Goal: Information Seeking & Learning: Learn about a topic

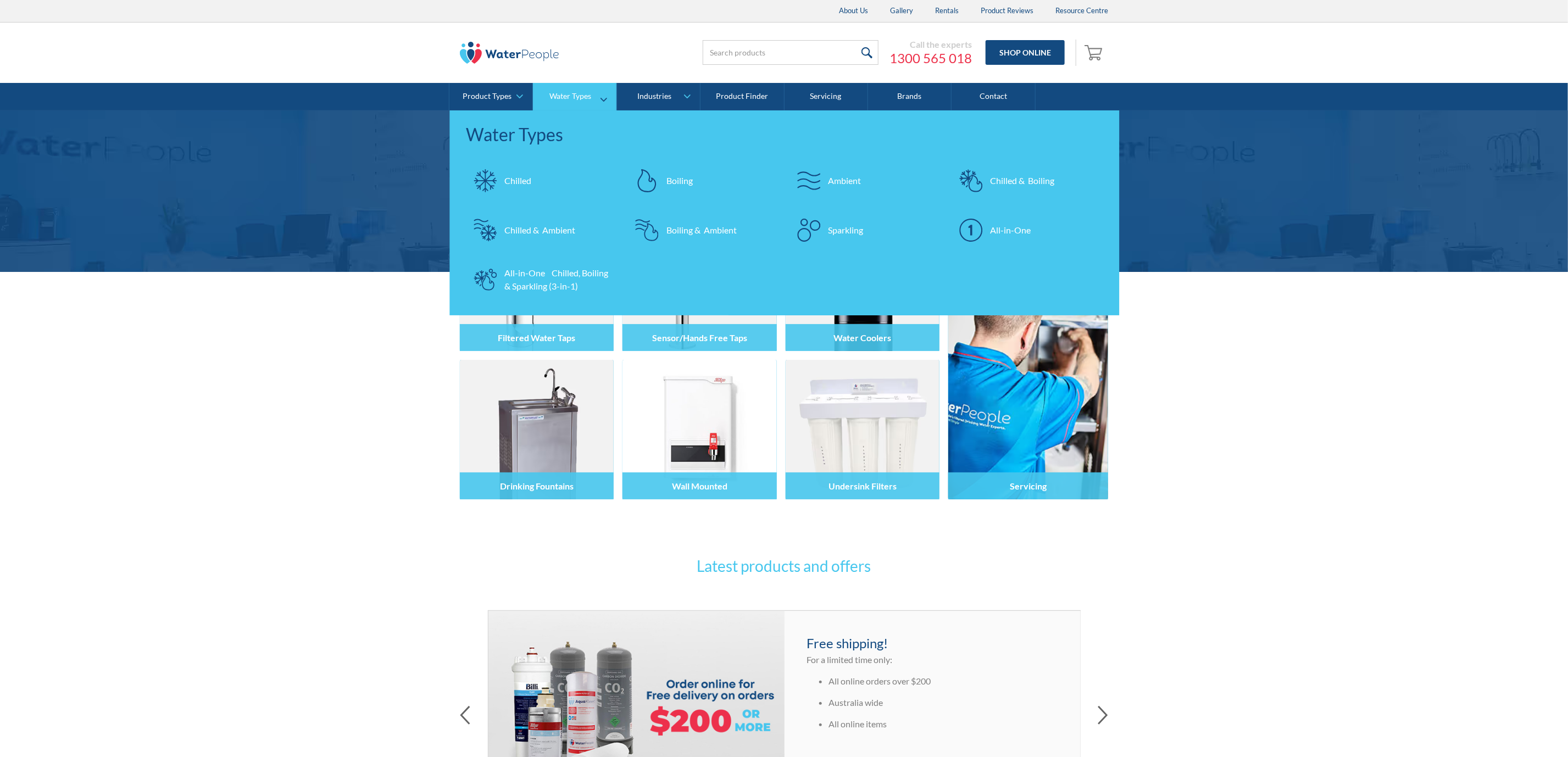
click at [848, 222] on link "Sparkling" at bounding box center [866, 230] width 151 height 38
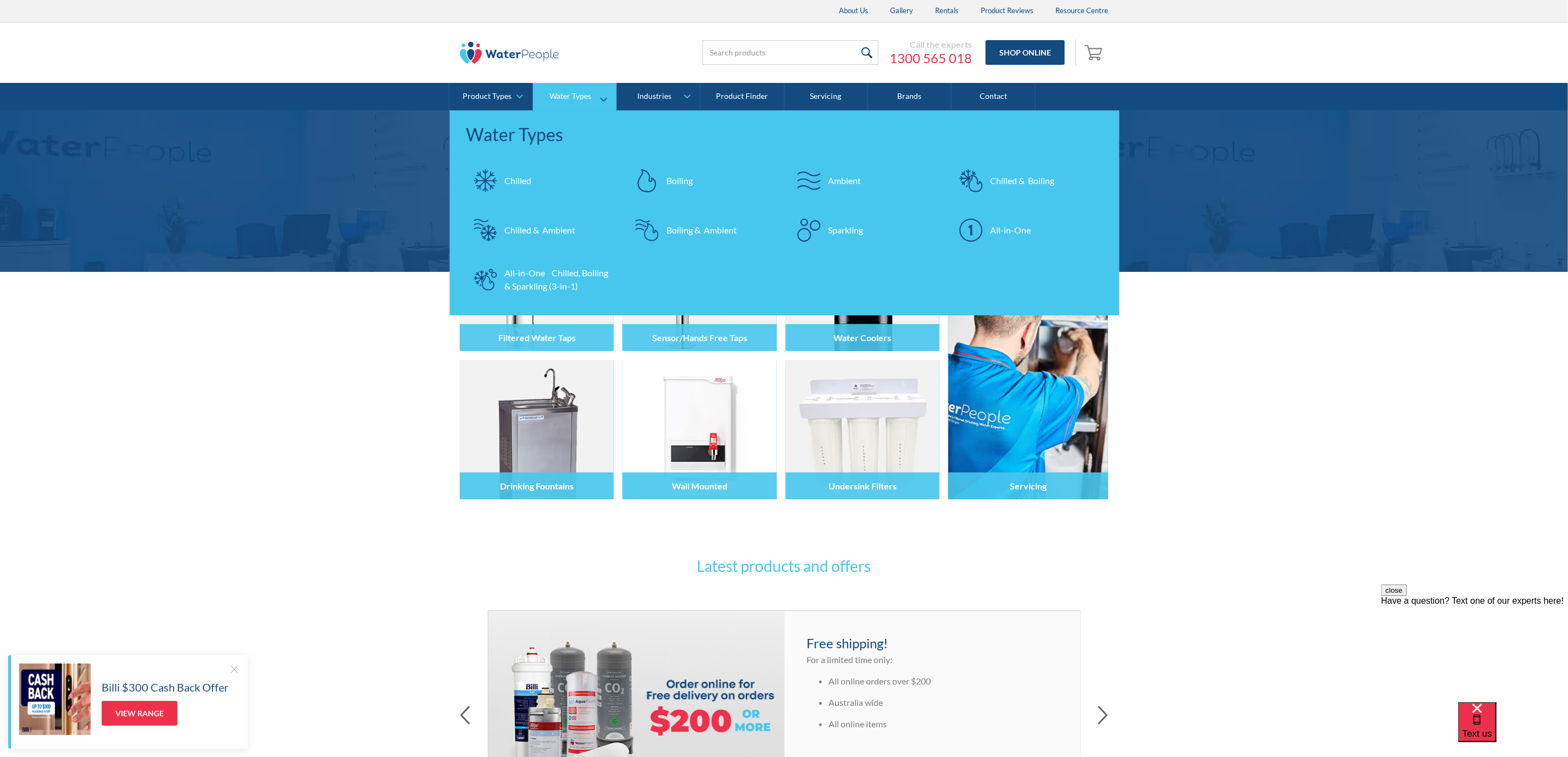
click at [517, 176] on div "Chilled" at bounding box center [518, 181] width 27 height 13
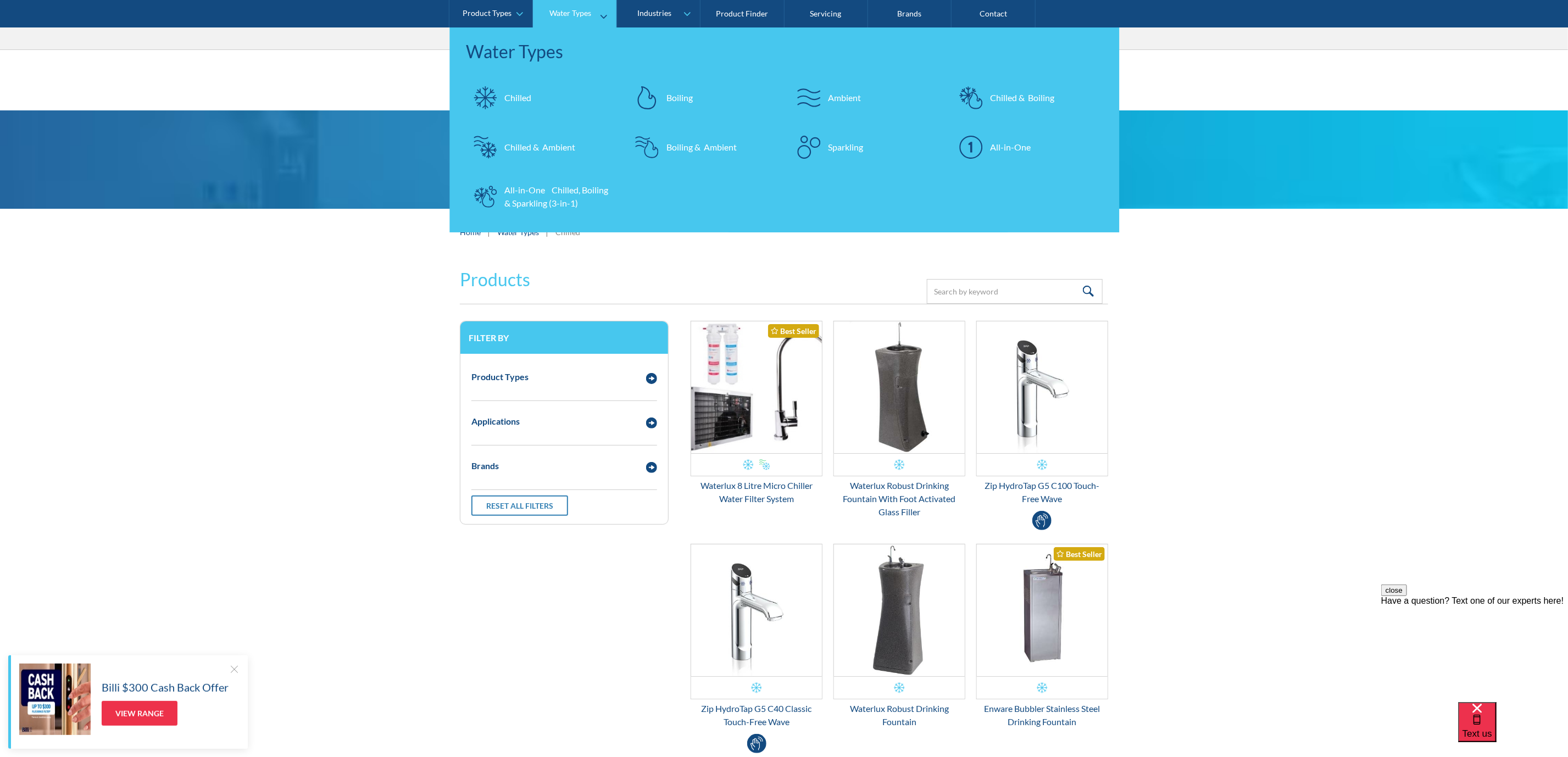
click at [845, 150] on div "Sparkling" at bounding box center [846, 147] width 35 height 13
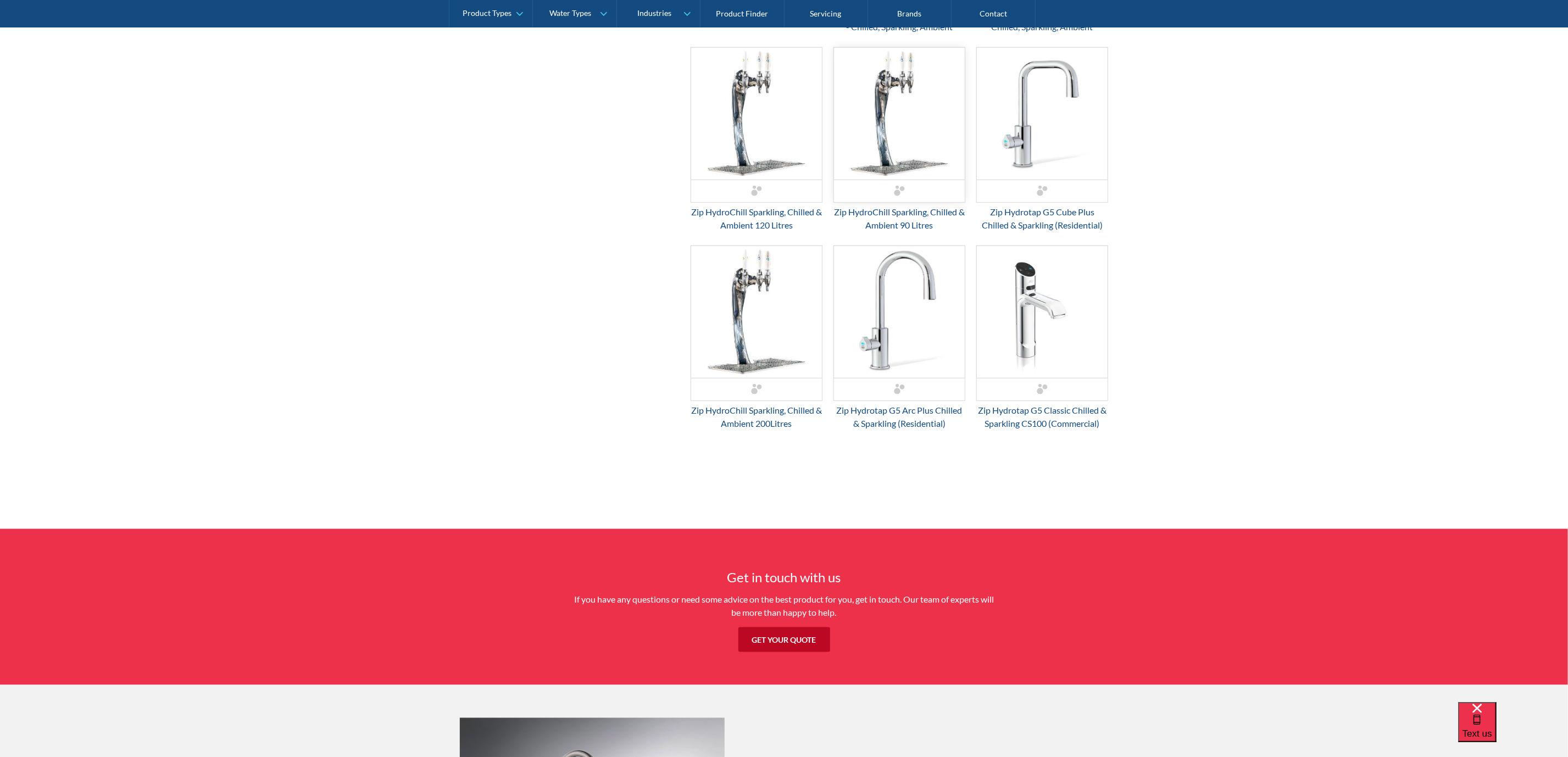
click at [905, 155] on img "Email Form 3" at bounding box center [899, 114] width 131 height 132
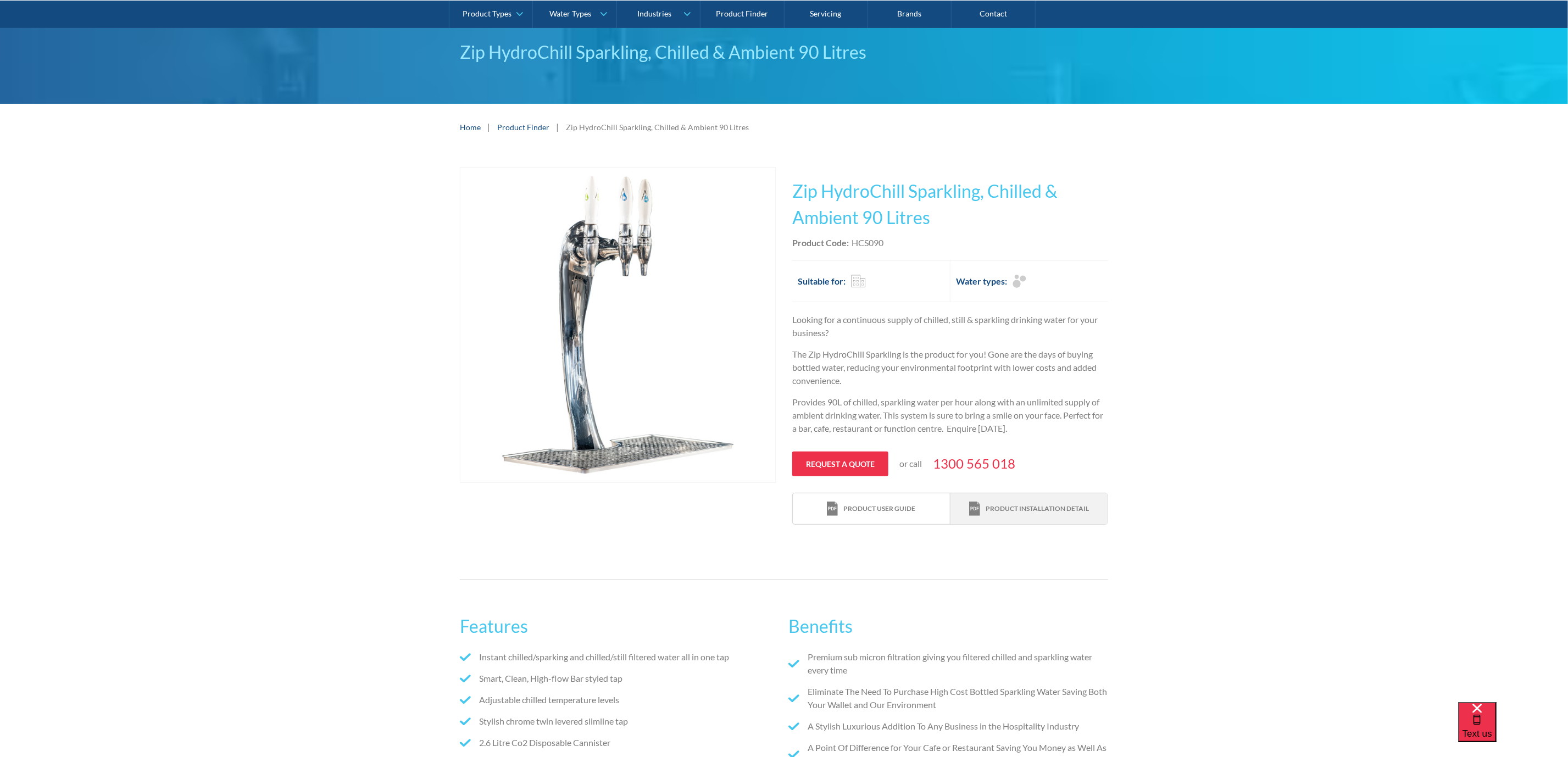
click at [1004, 504] on div "Product installation detail" at bounding box center [1037, 509] width 103 height 10
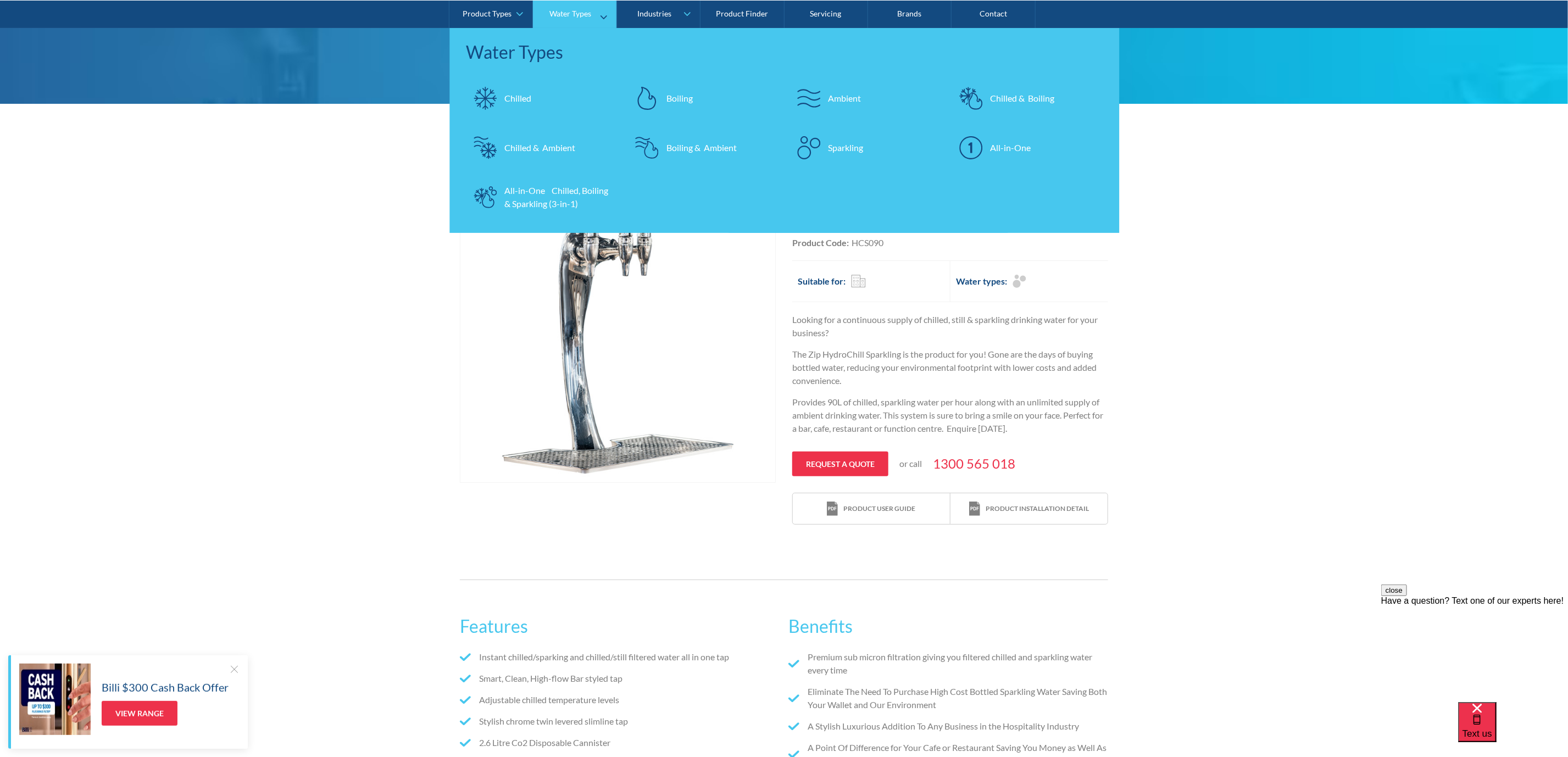
click at [516, 76] on nav "Water Types Chilled Boiling Ambient Chilled & Boiling Chilled & Ambient Boiling…" at bounding box center [784, 130] width 670 height 205
click at [516, 102] on div "Chilled" at bounding box center [518, 99] width 27 height 13
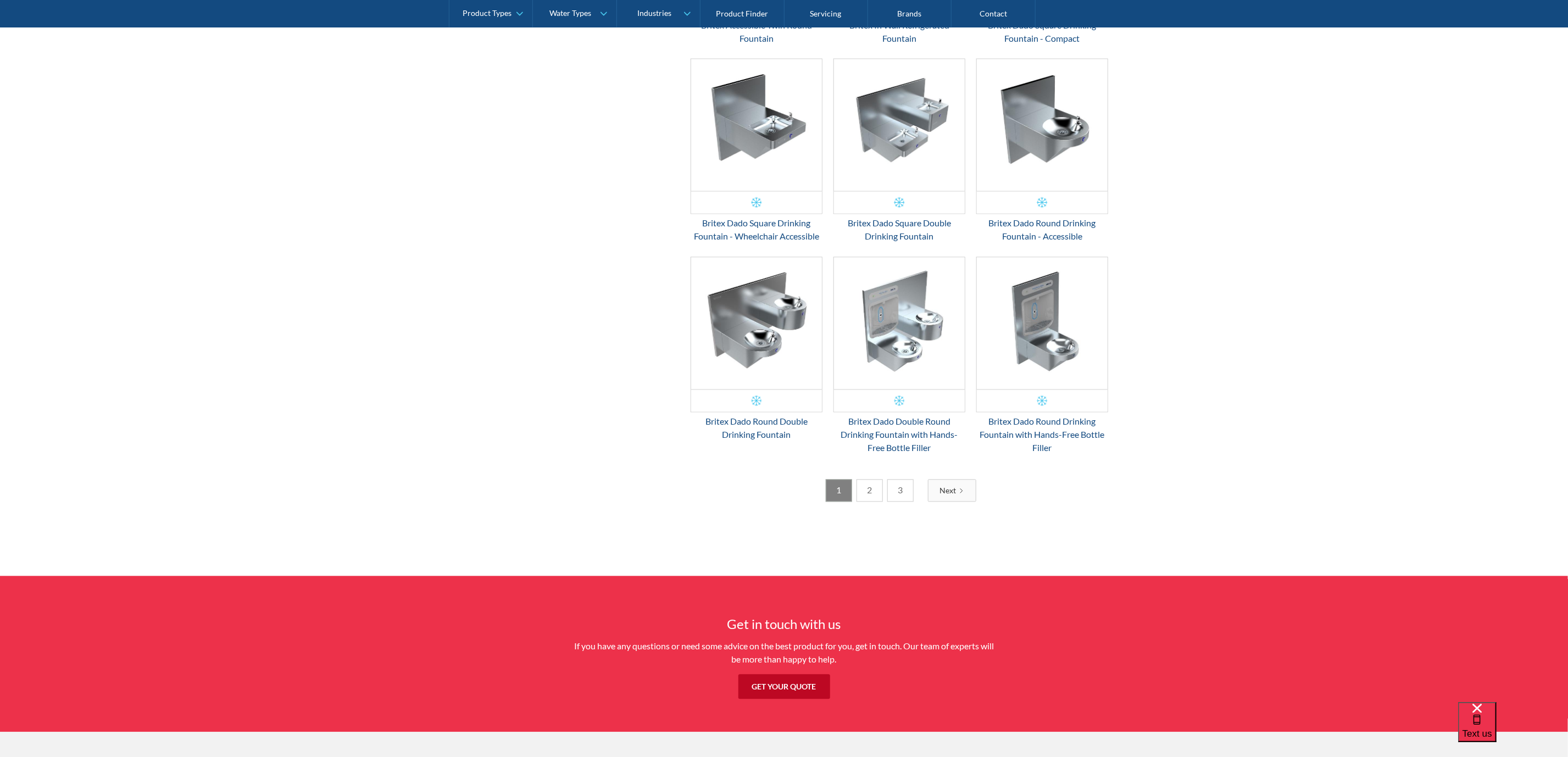
scroll to position [1730, 0]
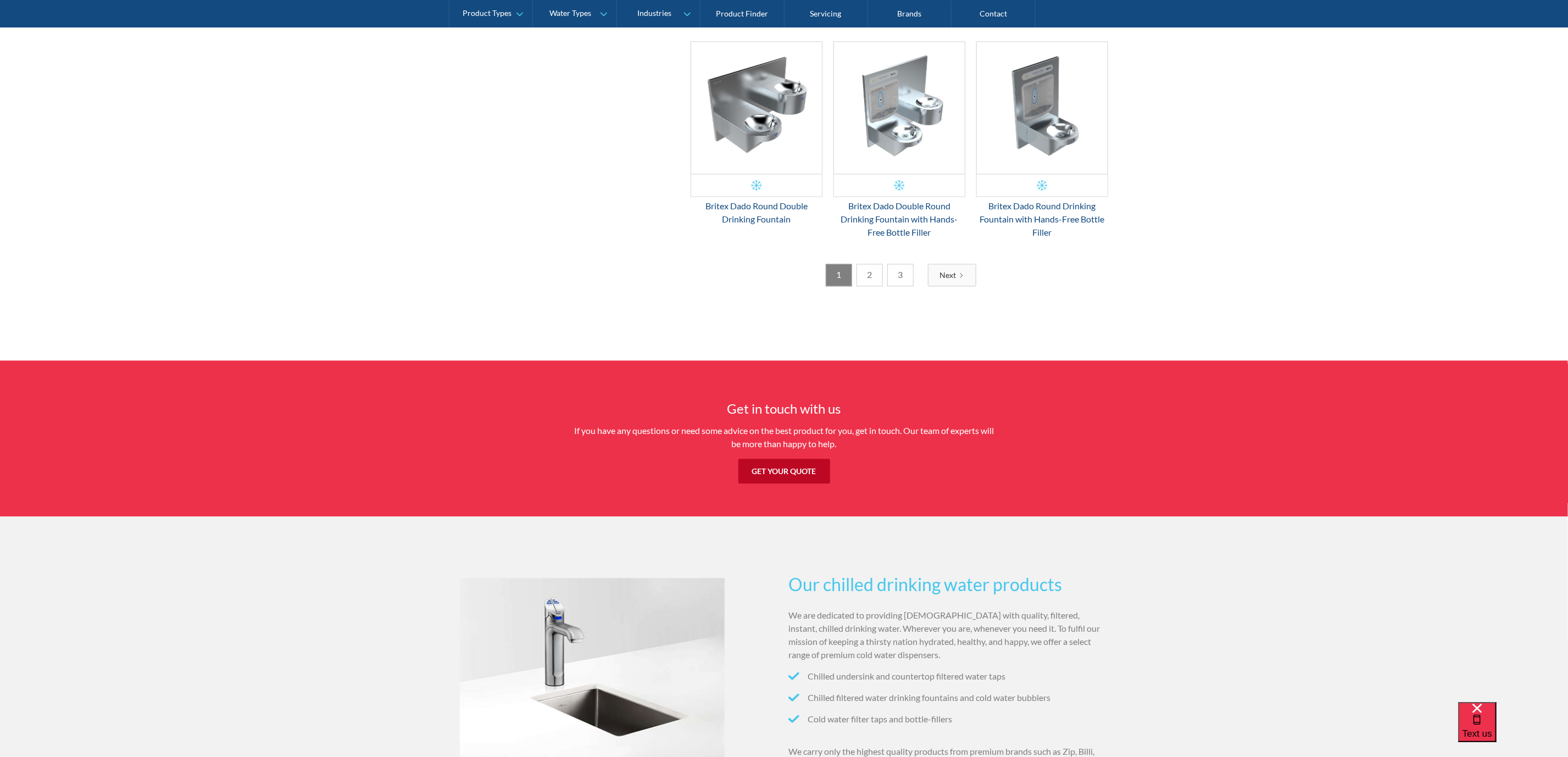
click at [864, 273] on link "2" at bounding box center [869, 274] width 26 height 23
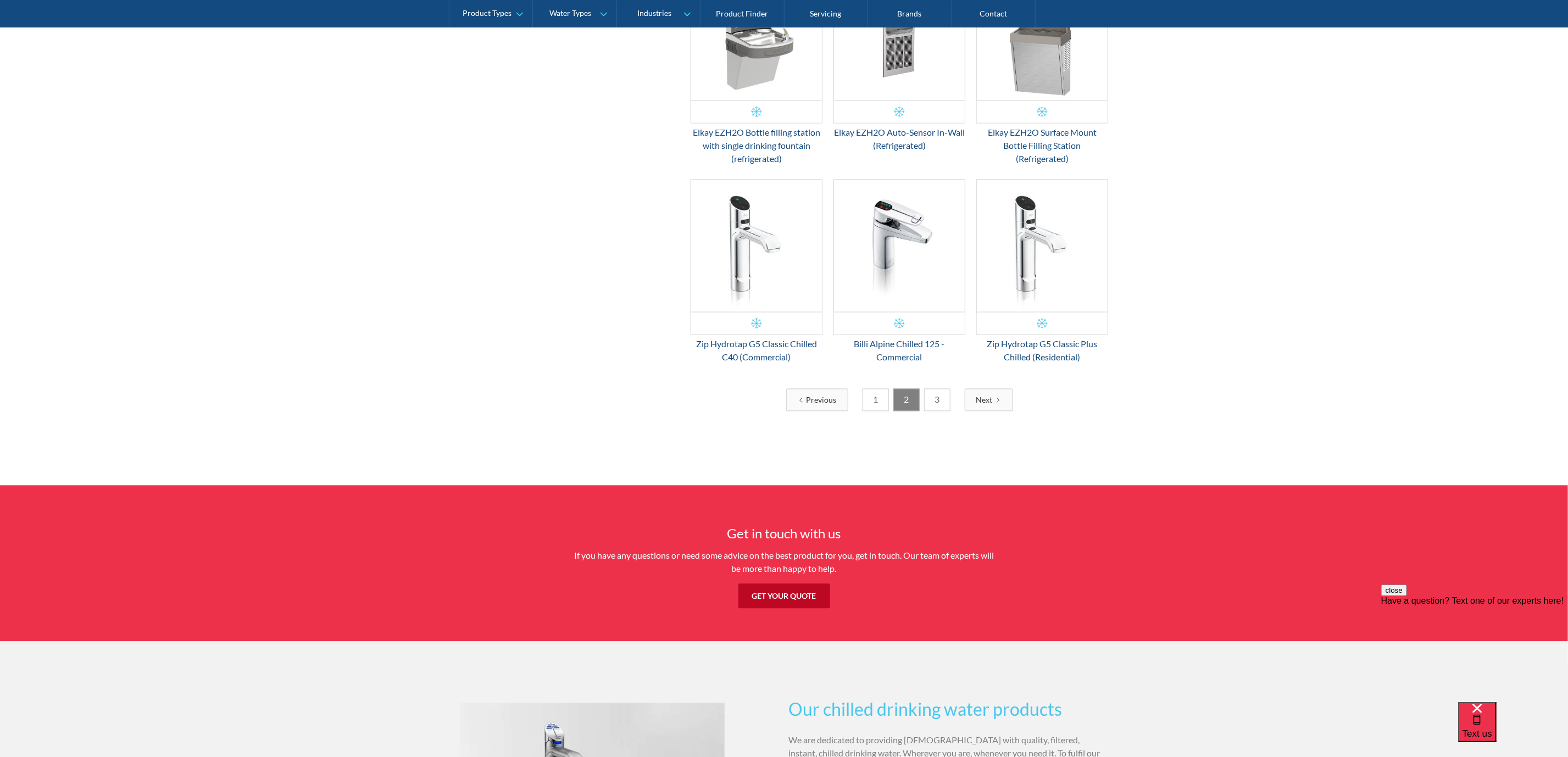
scroll to position [1572, 0]
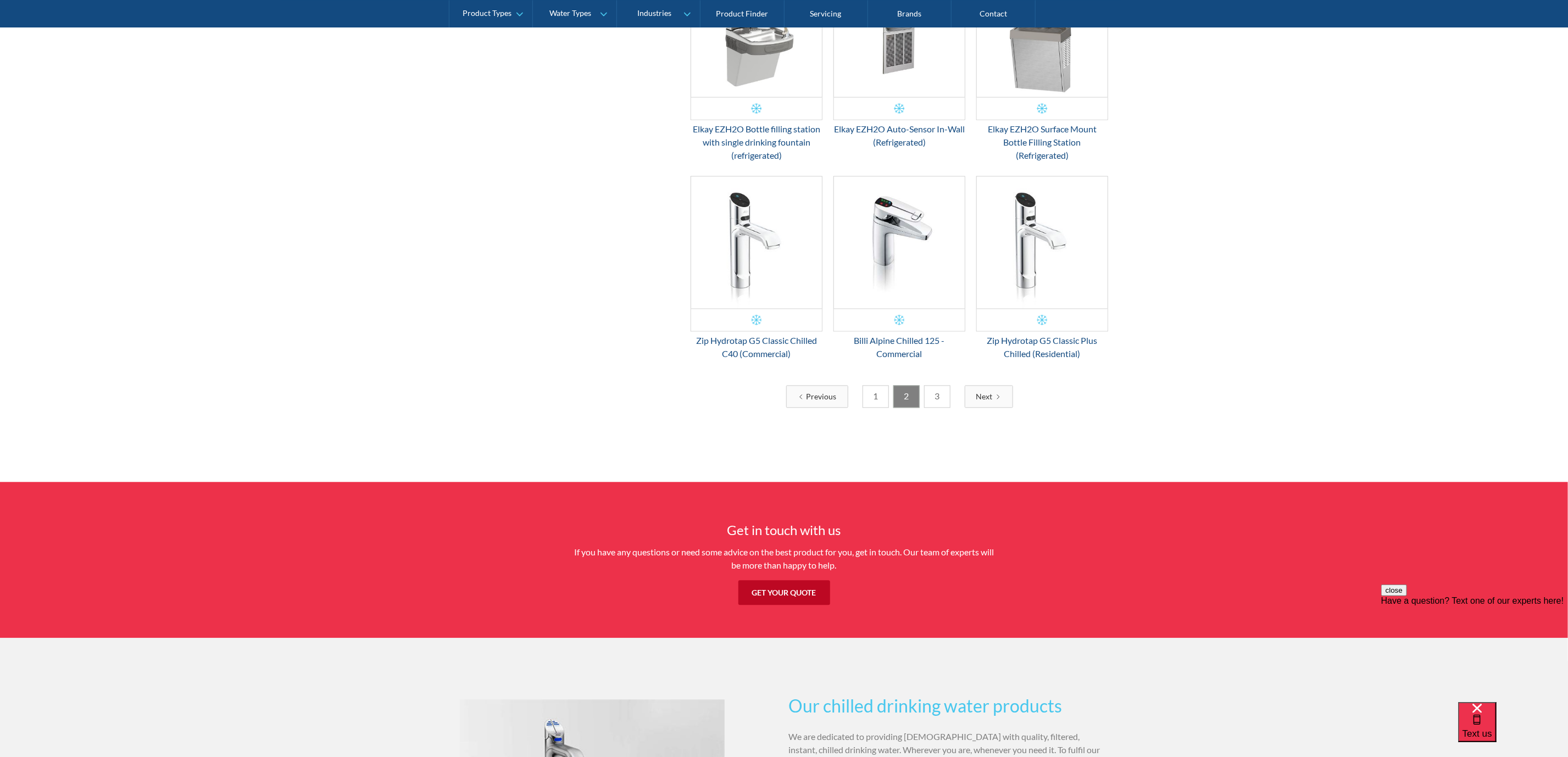
click at [945, 405] on link "3" at bounding box center [937, 396] width 26 height 23
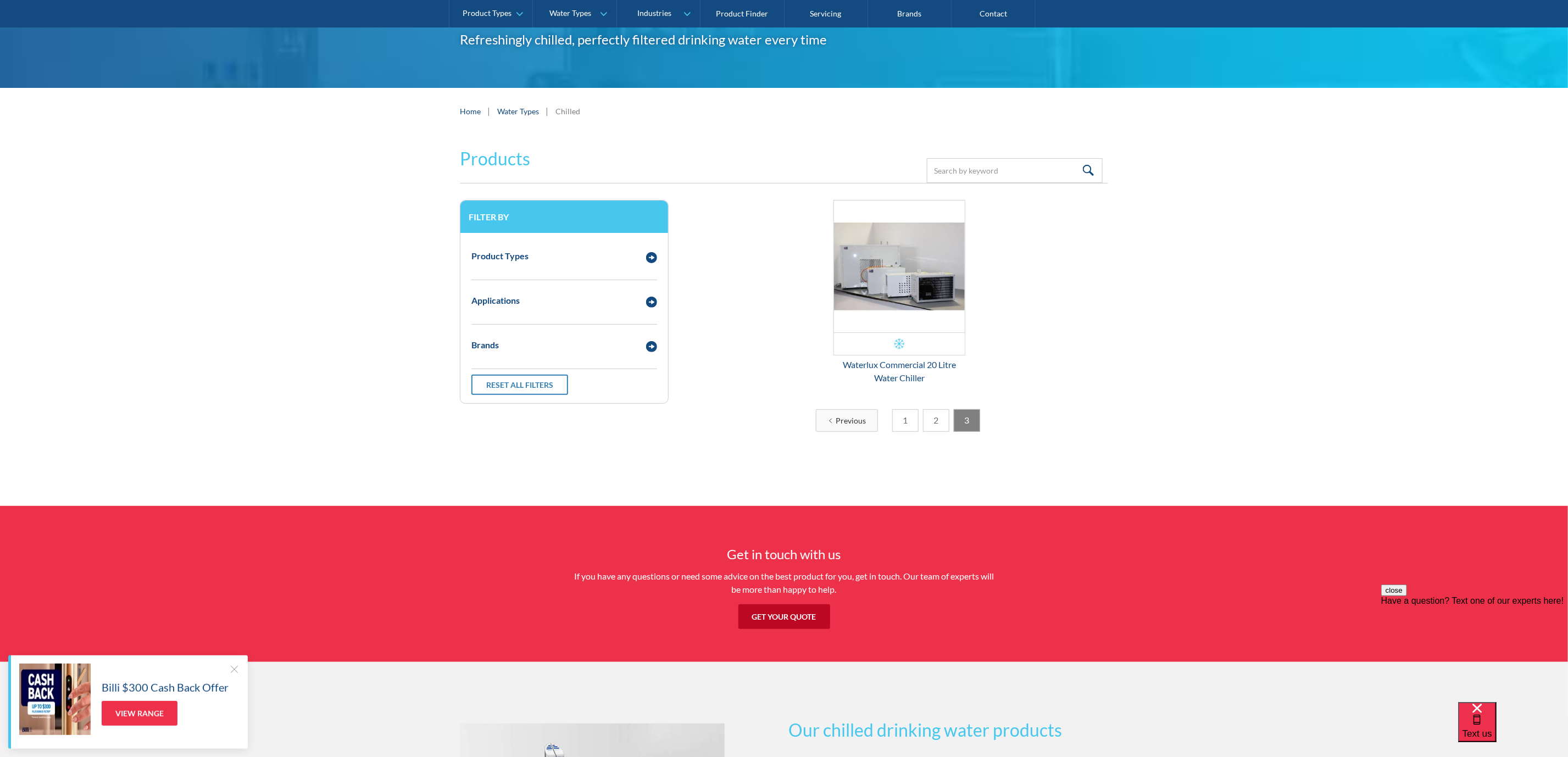
scroll to position [0, 0]
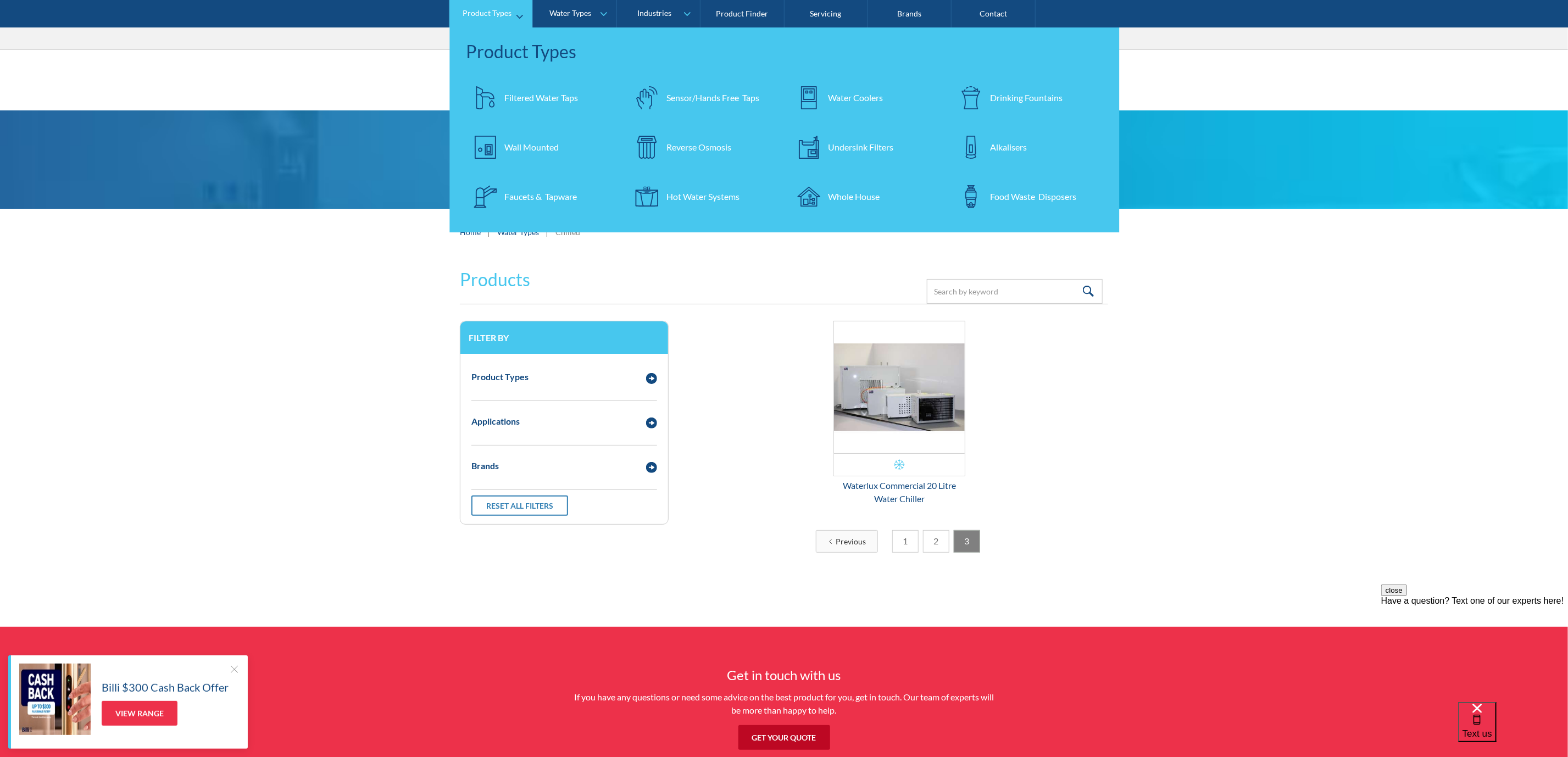
click at [483, 14] on div "Product Types" at bounding box center [487, 13] width 49 height 9
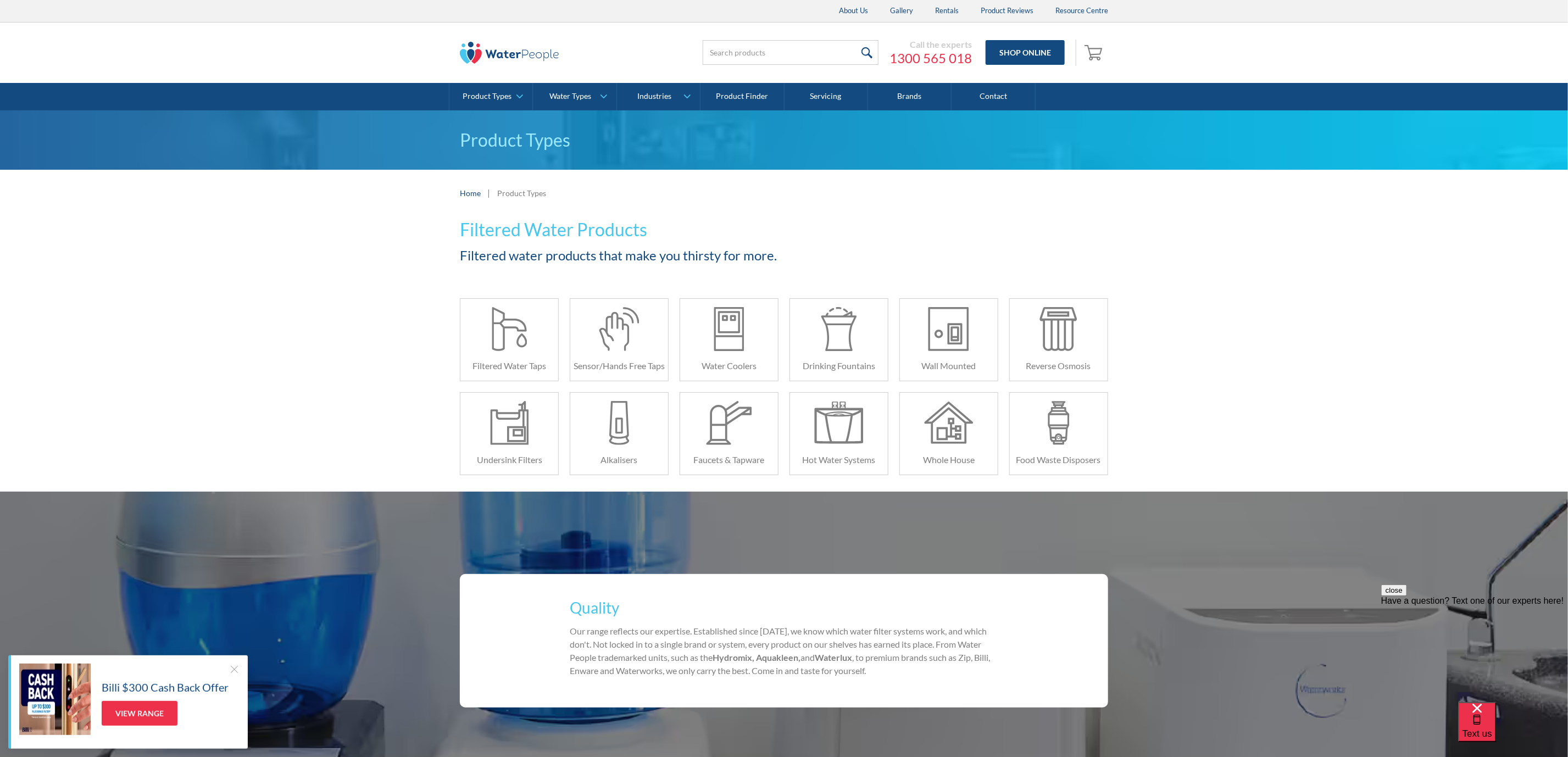
click at [325, 259] on div "Filtered Water Products Filtered water products that make you thirsty for more.…" at bounding box center [784, 354] width 1568 height 275
click at [1200, 215] on div "Home | Product Types" at bounding box center [784, 193] width 1568 height 47
